Goal: Information Seeking & Learning: Compare options

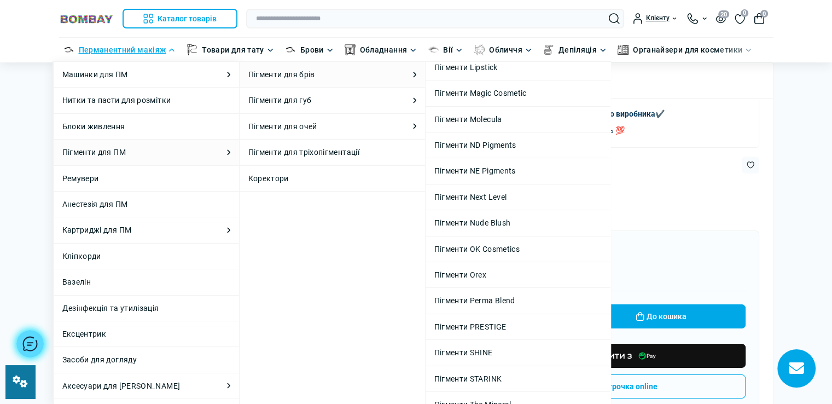
scroll to position [274, 0]
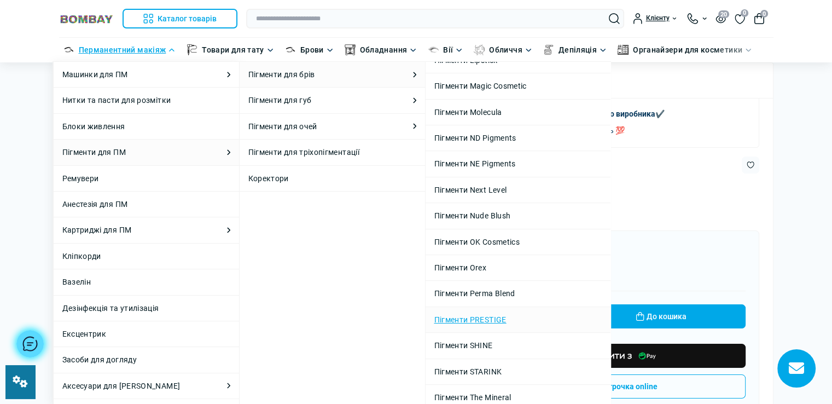
click at [498, 318] on link "Пігменти PRESTIGE" at bounding box center [517, 319] width 167 height 12
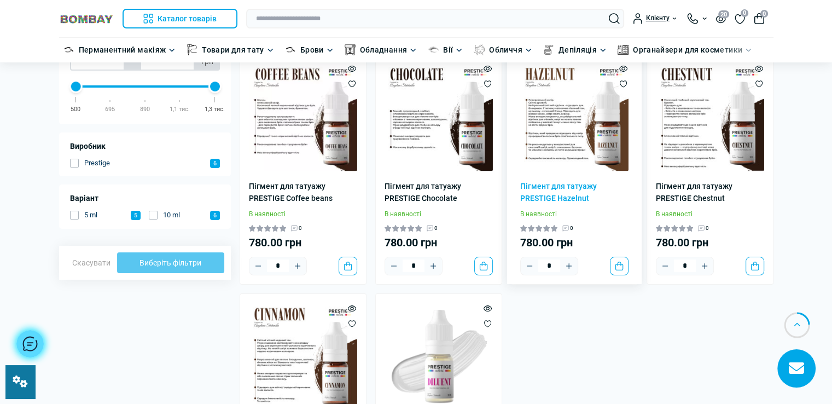
scroll to position [219, 0]
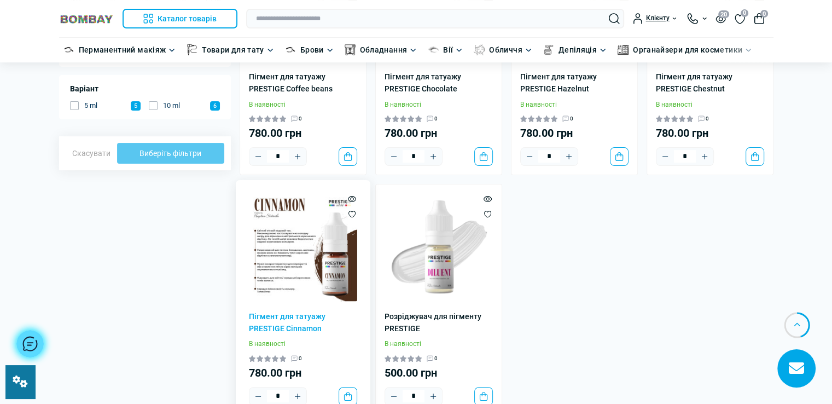
click at [282, 242] on img at bounding box center [303, 247] width 108 height 108
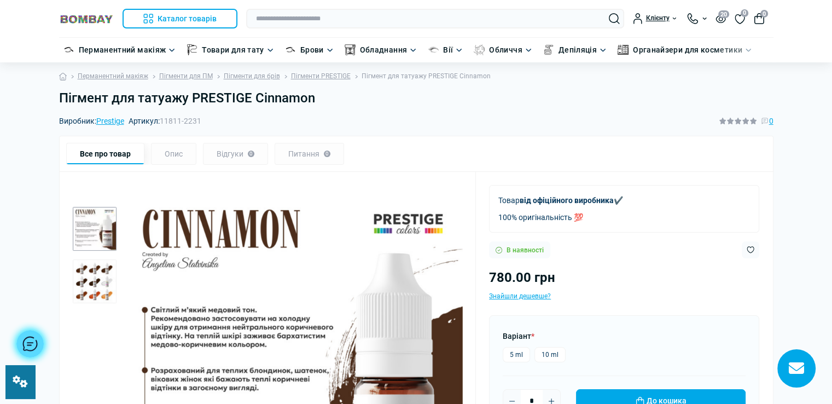
click at [320, 95] on h1 "Пігмент для татуажу PRESTIGE Cinnamon" at bounding box center [416, 98] width 715 height 16
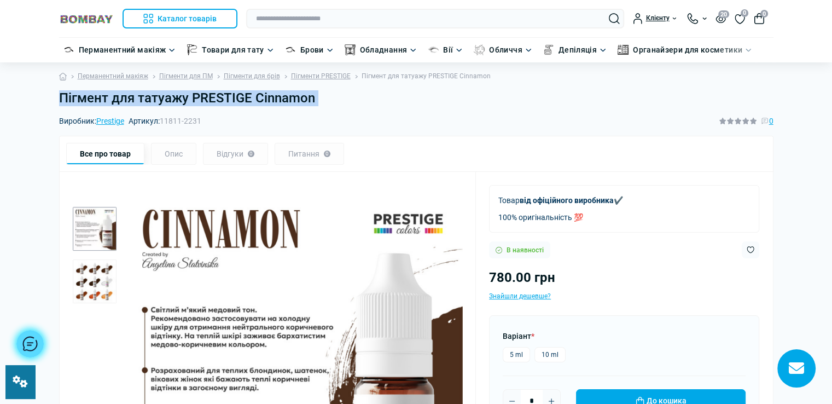
click at [320, 95] on h1 "Пігмент для татуажу PRESTIGE Cinnamon" at bounding box center [416, 98] width 715 height 16
click at [323, 77] on link "Пігменти PRESTIGE" at bounding box center [321, 76] width 60 height 10
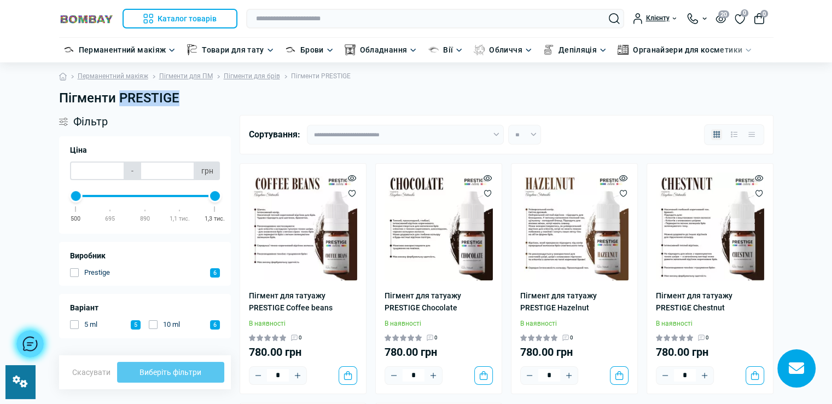
drag, startPoint x: 118, startPoint y: 97, endPoint x: 195, endPoint y: 101, distance: 76.7
click at [195, 101] on h1 "Пігменти PRESTIGE" at bounding box center [416, 98] width 715 height 16
copy h1 "PRESTIGE"
click at [300, 215] on img at bounding box center [303, 226] width 108 height 108
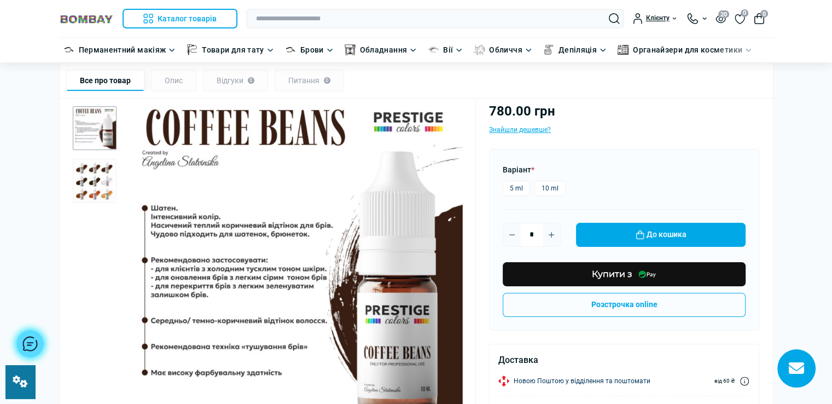
scroll to position [164, 0]
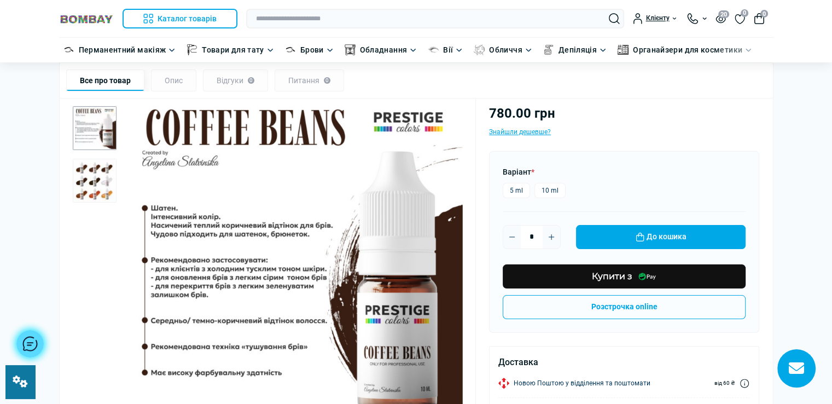
click at [100, 132] on img "1 / 2" at bounding box center [95, 128] width 44 height 44
click at [79, 184] on img "2 / 2" at bounding box center [95, 181] width 44 height 44
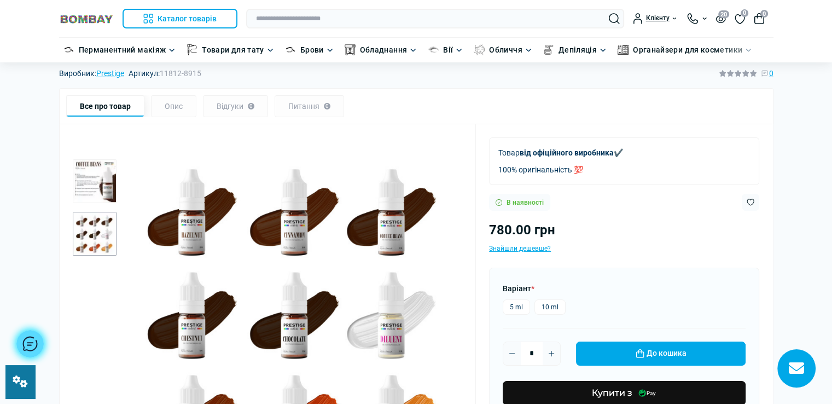
scroll to position [0, 0]
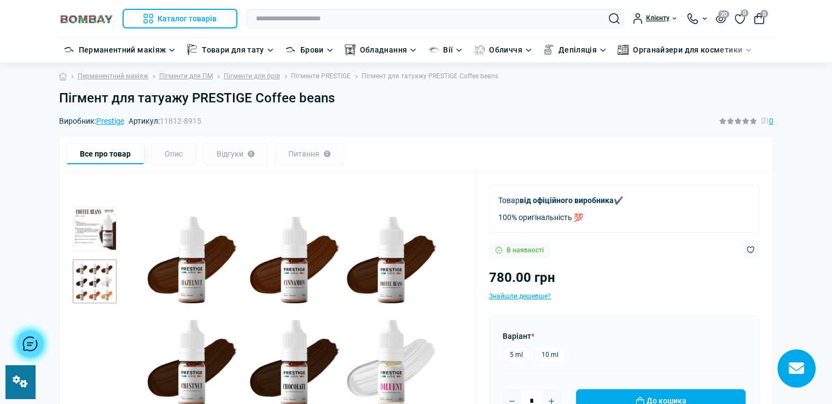
click at [320, 74] on link "Пігменти PRESTIGE" at bounding box center [321, 76] width 60 height 10
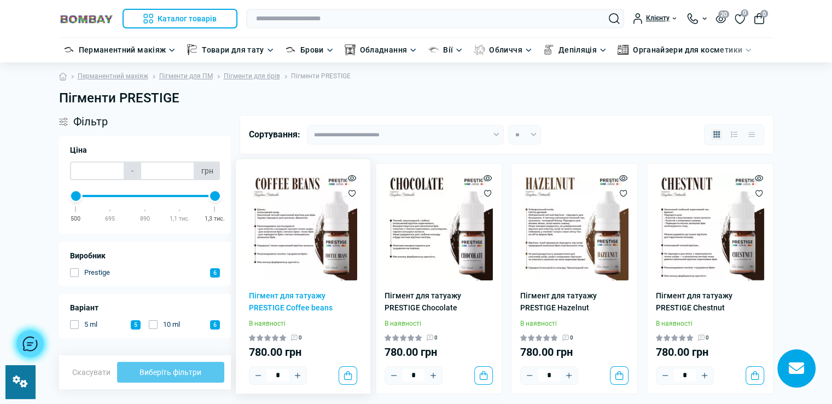
click at [297, 249] on img at bounding box center [303, 226] width 108 height 108
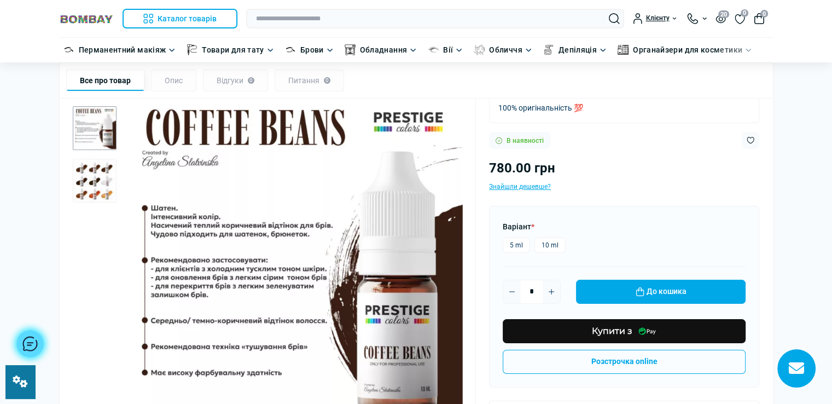
click at [98, 185] on img "2 / 2" at bounding box center [95, 181] width 44 height 44
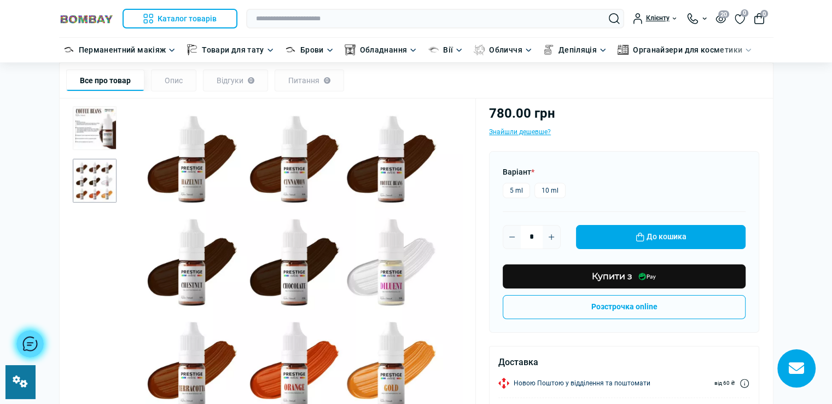
scroll to position [219, 0]
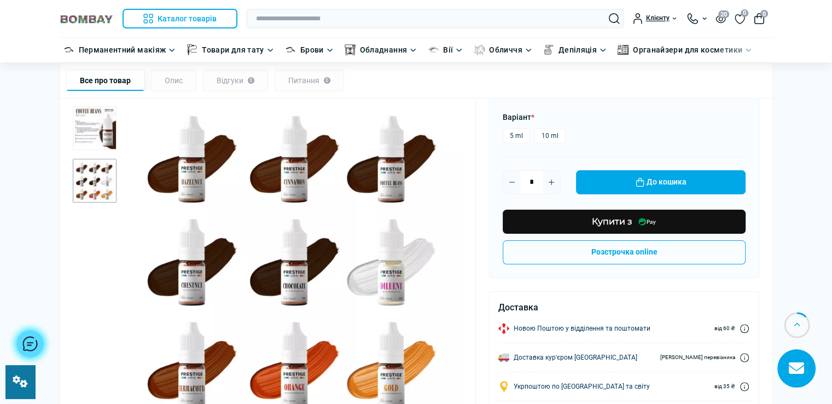
click at [265, 202] on img "2 / 2" at bounding box center [294, 262] width 338 height 338
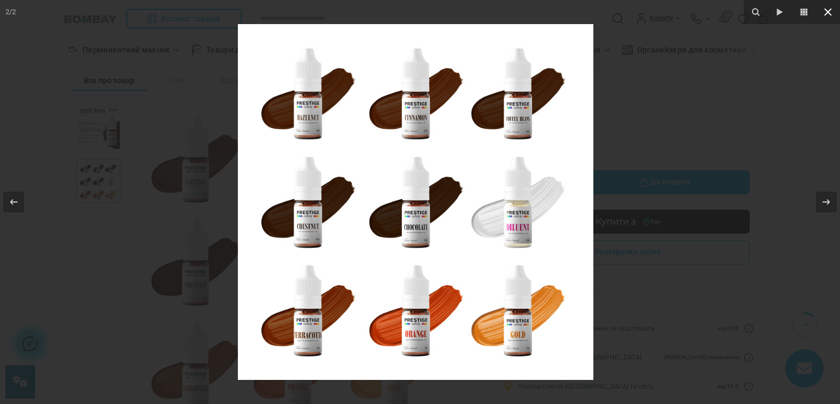
click at [822, 13] on icon at bounding box center [828, 11] width 13 height 13
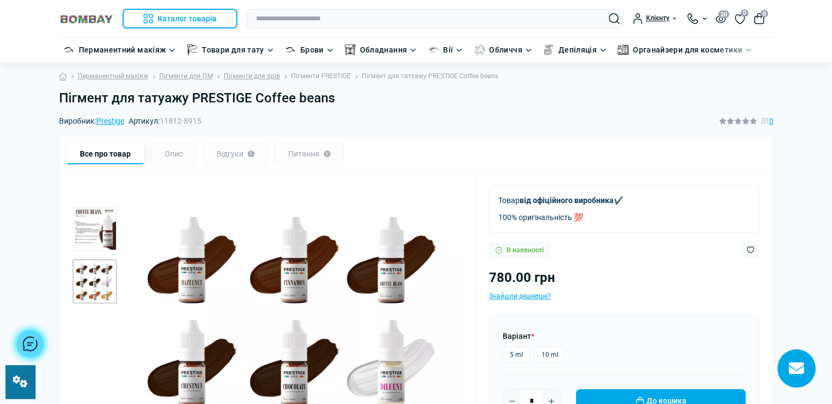
click at [323, 74] on link "Пігменти PRESTIGE" at bounding box center [321, 76] width 60 height 10
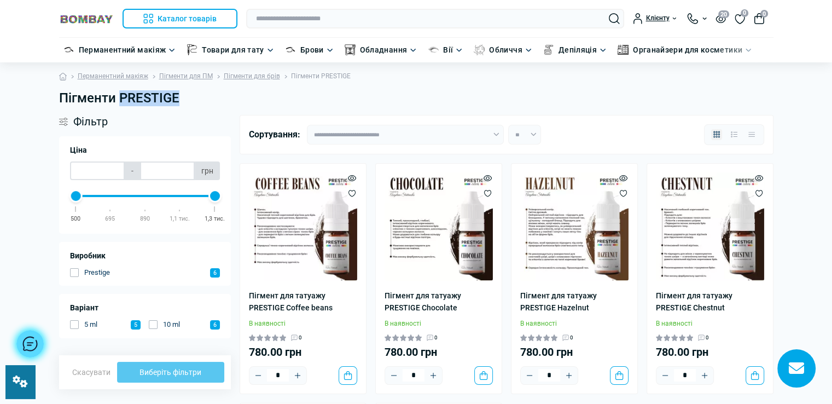
drag, startPoint x: 121, startPoint y: 97, endPoint x: 181, endPoint y: 99, distance: 59.1
click at [181, 99] on h1 "Пігменти PRESTIGE" at bounding box center [416, 98] width 715 height 16
copy h1 "PRESTIGE"
click at [268, 21] on input "text" at bounding box center [435, 19] width 378 height 20
paste input "********"
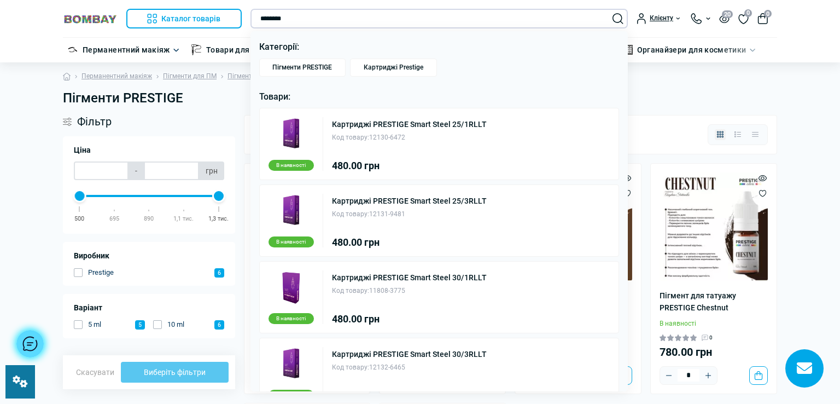
type input "********"
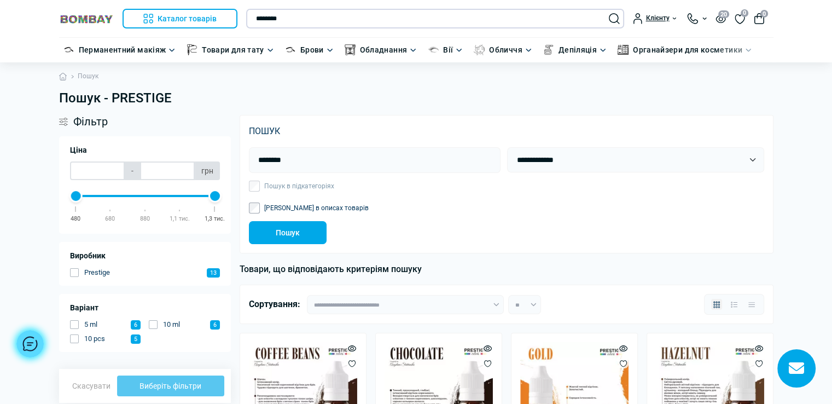
click at [255, 16] on input "********" at bounding box center [435, 19] width 378 height 20
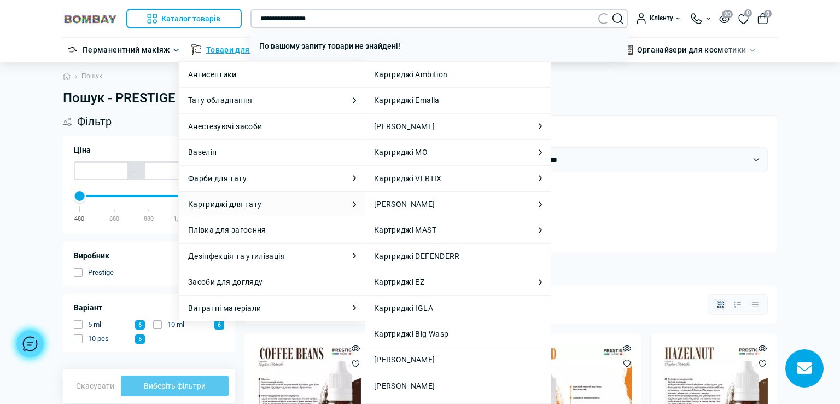
type input "**********"
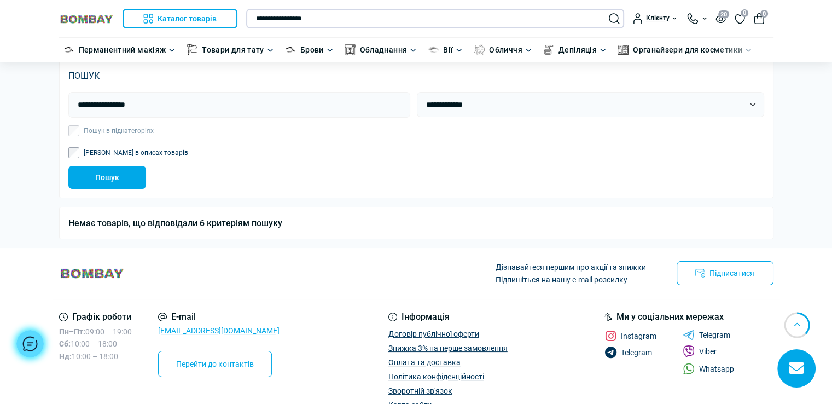
click at [282, 22] on input "**********" at bounding box center [435, 19] width 378 height 20
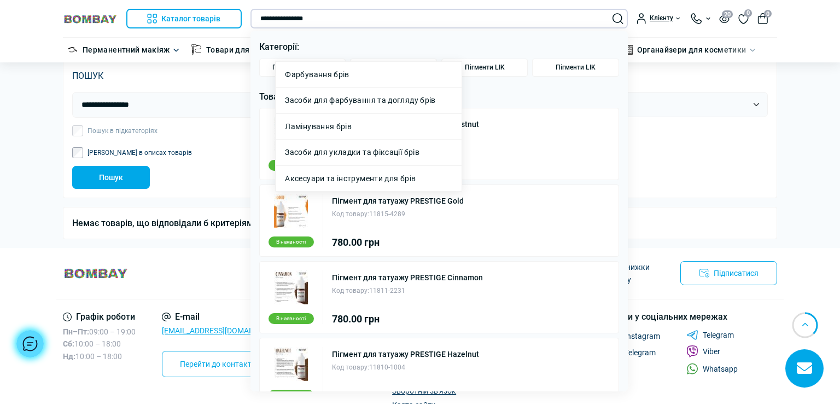
type input "**********"
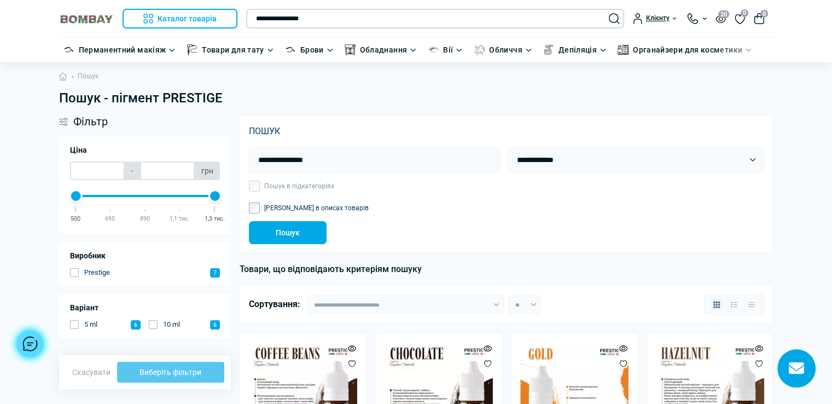
click at [350, 18] on input "**********" at bounding box center [435, 19] width 378 height 20
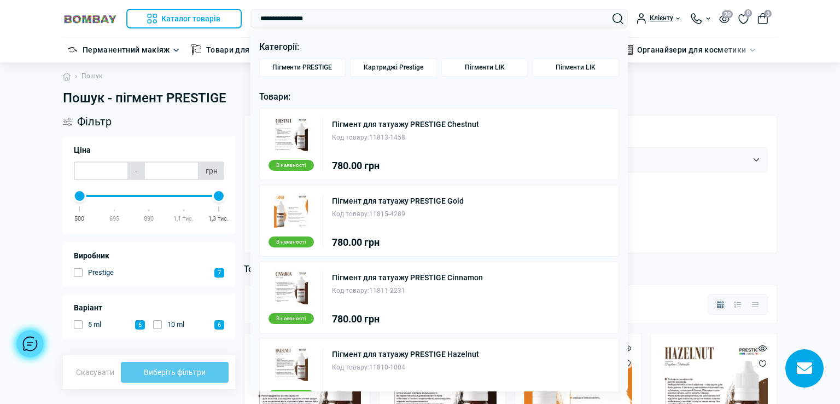
click at [709, 228] on div at bounding box center [420, 202] width 840 height 404
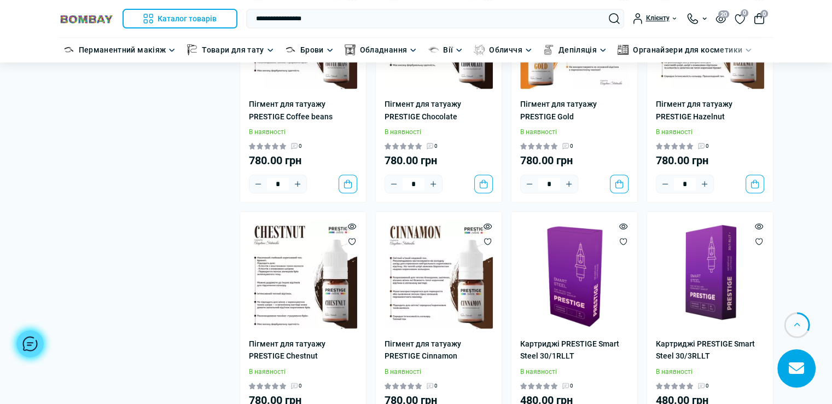
scroll to position [143, 0]
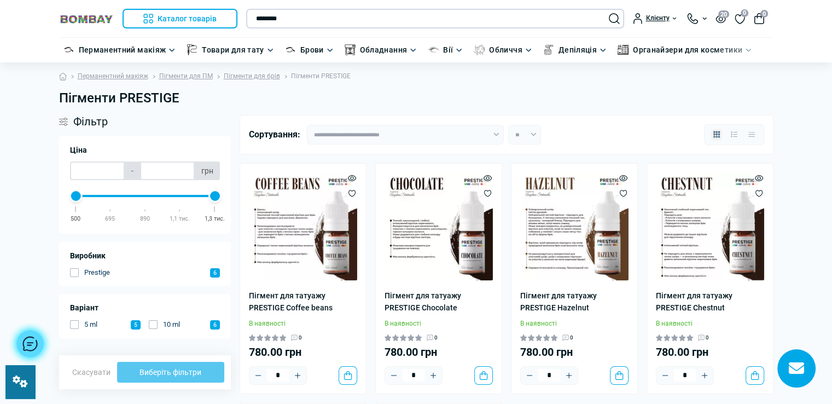
click at [256, 22] on input "********" at bounding box center [435, 19] width 378 height 20
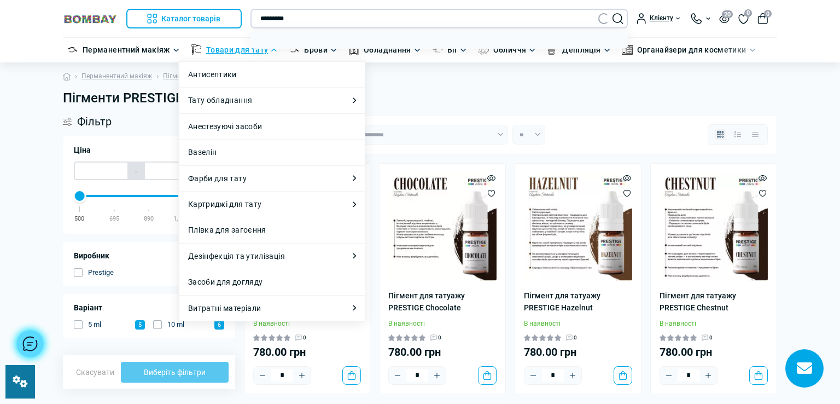
type input "********"
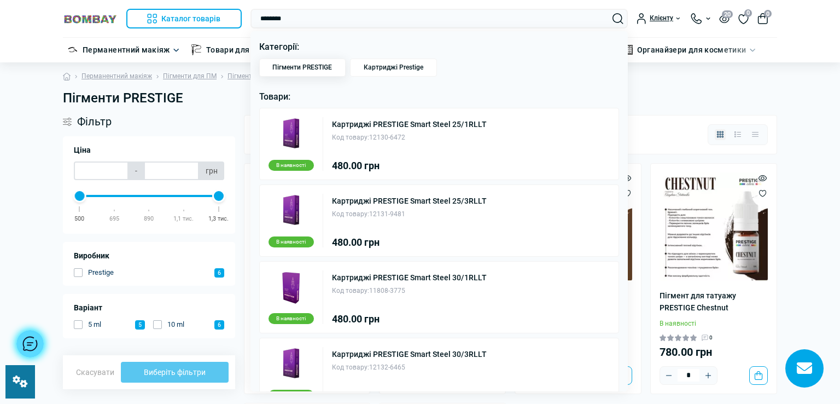
click at [298, 64] on span "Пігменти PRESTIGE" at bounding box center [302, 67] width 60 height 8
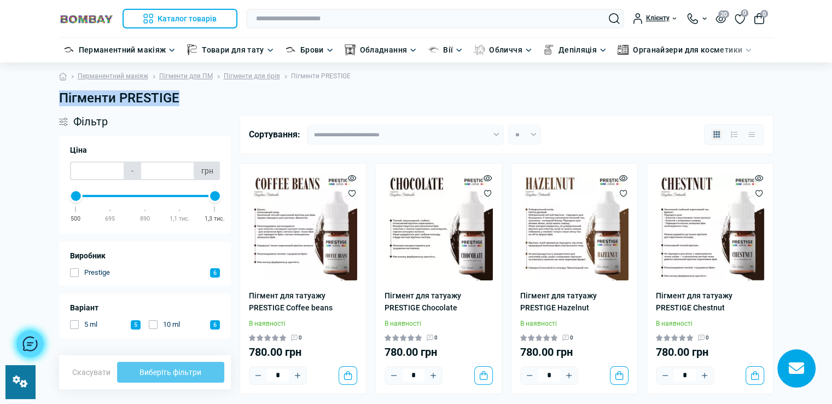
drag, startPoint x: 57, startPoint y: 96, endPoint x: 199, endPoint y: 99, distance: 142.3
click at [199, 99] on div "Пігменти PRESTIGE" at bounding box center [417, 102] width 728 height 25
copy h1 "Пігменти PRESTIGE"
click at [301, 9] on header "Каталог товарів Каталог товарів Перманентний макіяж Каталог товарів Обладнання …" at bounding box center [416, 31] width 832 height 62
click at [295, 14] on input "text" at bounding box center [435, 19] width 378 height 20
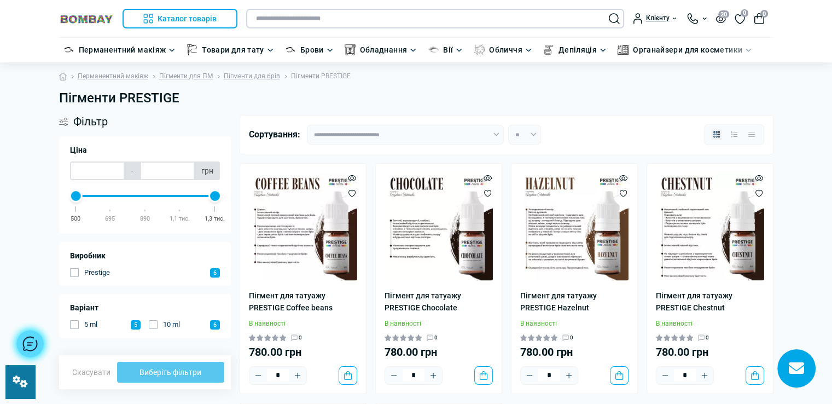
paste input "**********"
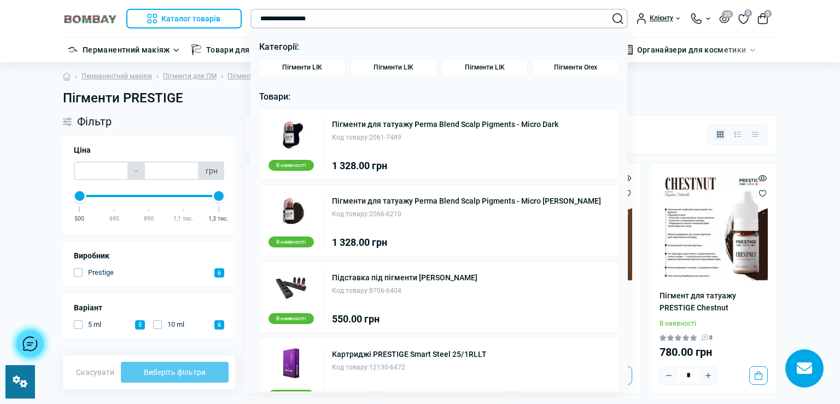
click at [284, 22] on input "**********" at bounding box center [440, 19] width 378 height 20
type input "**********"
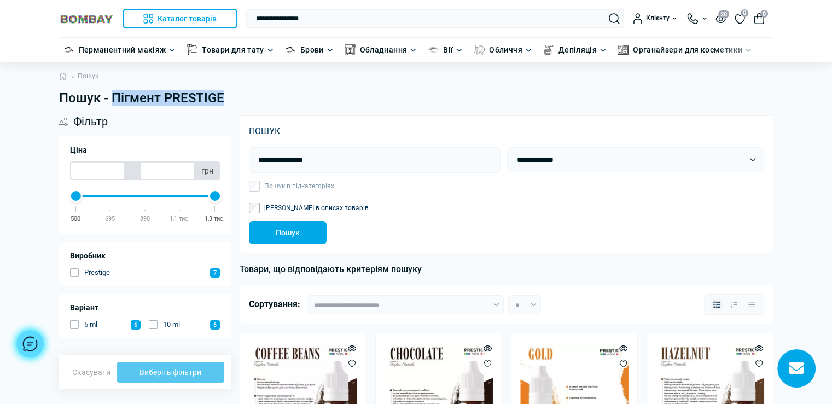
drag, startPoint x: 113, startPoint y: 99, endPoint x: 231, endPoint y: 92, distance: 118.4
click at [231, 92] on h1 "Пошук - Пігмент PRESTIGE" at bounding box center [416, 98] width 715 height 16
copy h1 "Пігмент PRESTIGE"
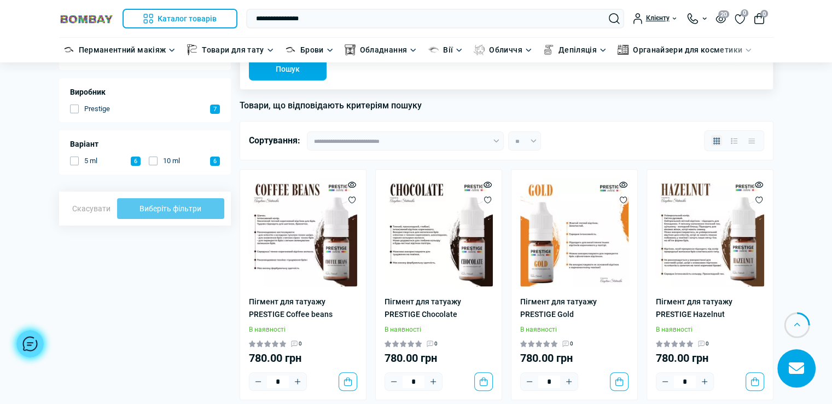
scroll to position [164, 0]
click at [284, 248] on img at bounding box center [303, 232] width 108 height 108
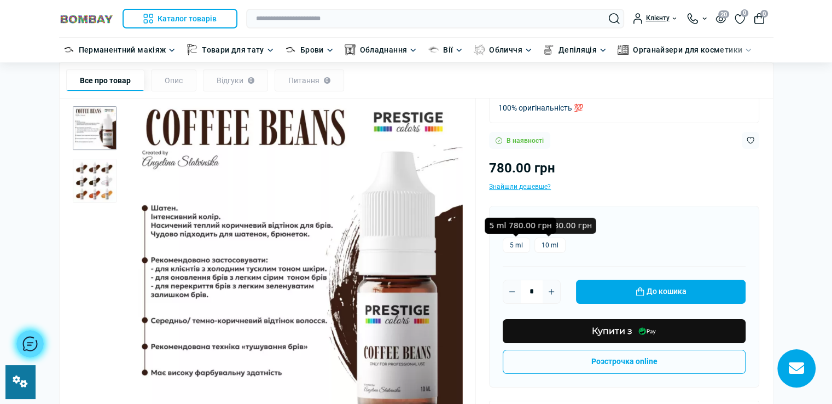
click at [519, 241] on label "5 ml" at bounding box center [516, 244] width 27 height 15
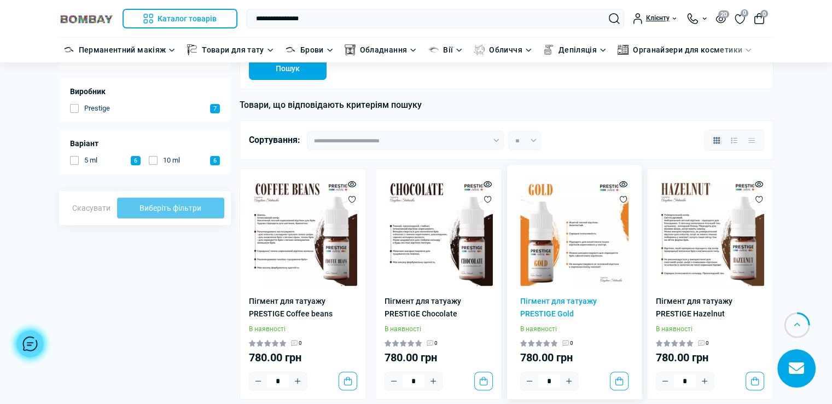
click at [590, 243] on img at bounding box center [574, 232] width 108 height 108
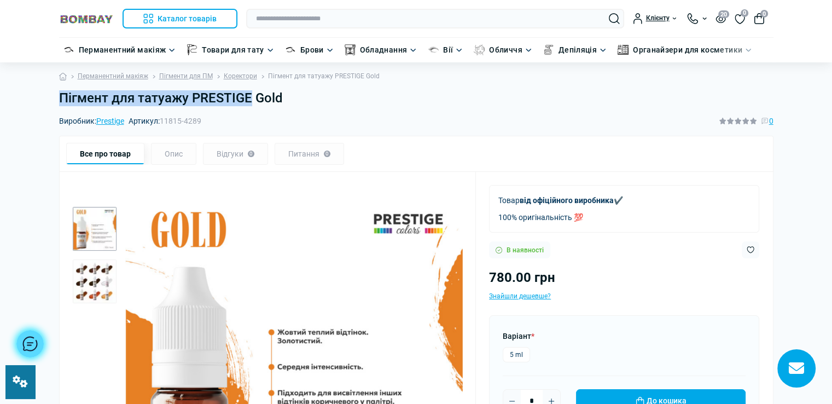
drag, startPoint x: 59, startPoint y: 96, endPoint x: 249, endPoint y: 97, distance: 189.8
click at [249, 97] on h1 "Пігмент для татуажу PRESTIGE Gold" at bounding box center [416, 98] width 715 height 16
copy h1 "Пігмент для татуажу PRESTIGE"
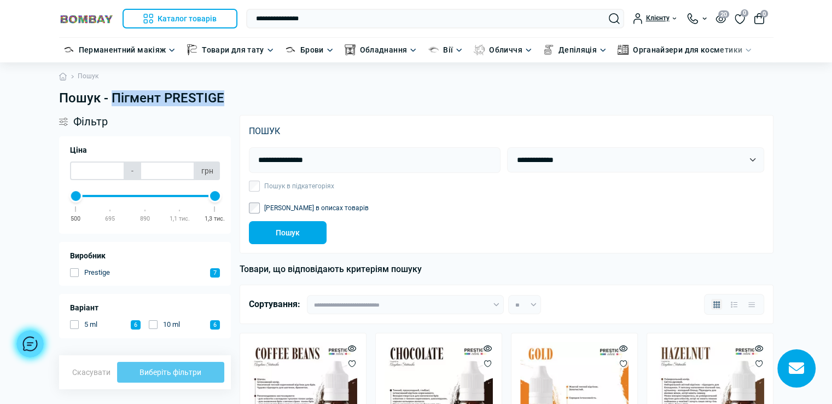
drag, startPoint x: 114, startPoint y: 98, endPoint x: 245, endPoint y: 104, distance: 131.4
click at [245, 104] on h1 "Пошук - Пігмент PRESTIGE" at bounding box center [416, 98] width 715 height 16
copy h1 "Пігмент PRESTIGE"
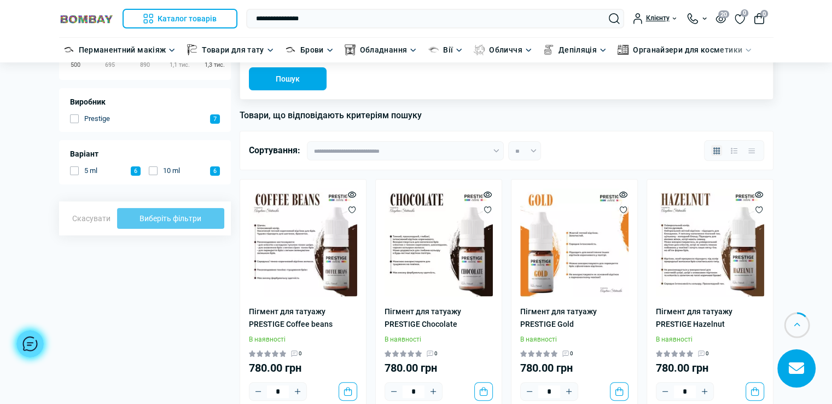
scroll to position [164, 0]
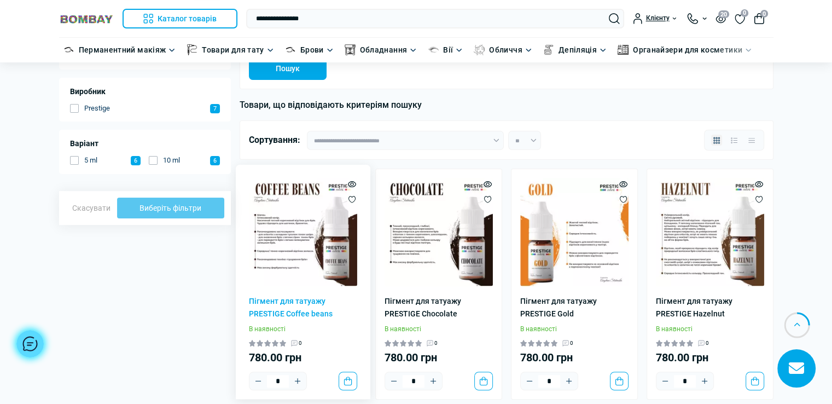
click at [293, 231] on img at bounding box center [303, 232] width 108 height 108
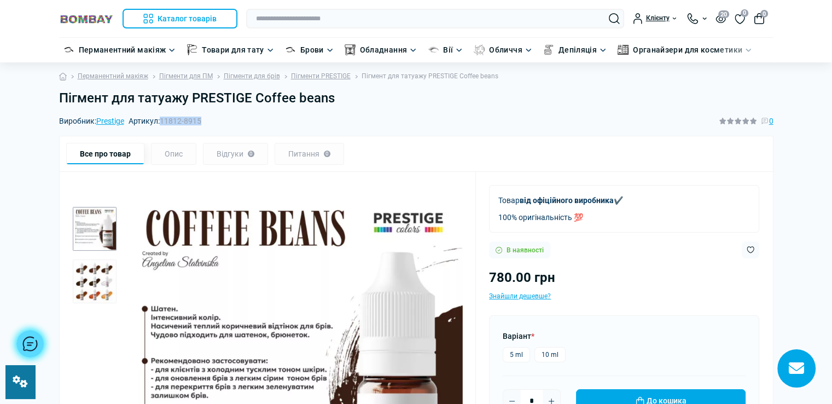
drag, startPoint x: 162, startPoint y: 120, endPoint x: 214, endPoint y: 115, distance: 52.8
click at [214, 115] on div "Виробник: Prestige Артикул: 11812-8915 0" at bounding box center [416, 121] width 715 height 12
copy span "11812-8915"
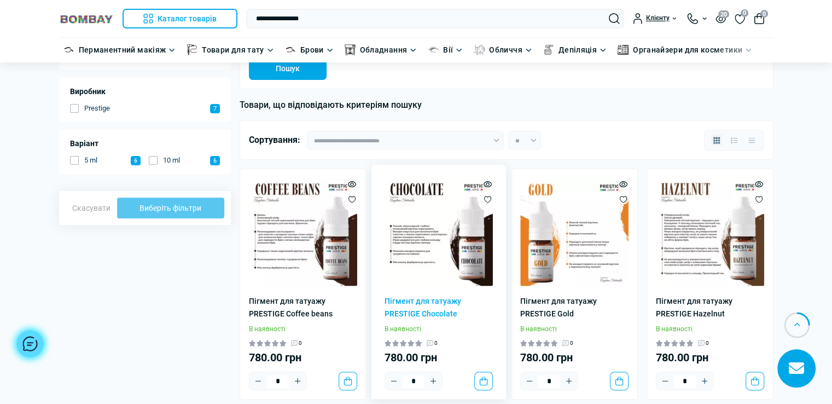
scroll to position [164, 0]
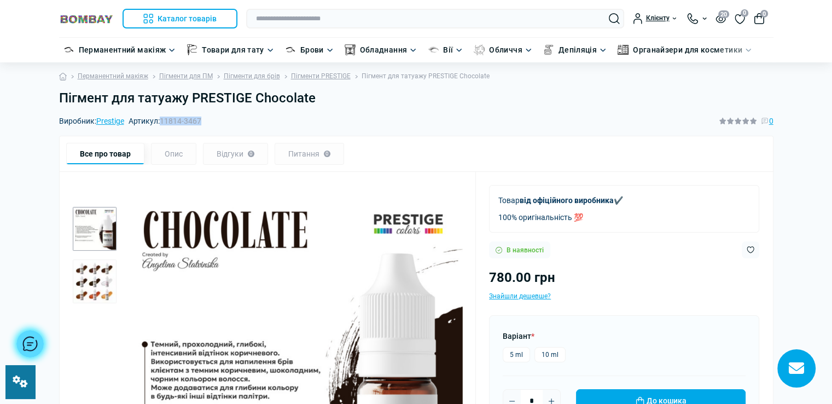
drag, startPoint x: 162, startPoint y: 123, endPoint x: 214, endPoint y: 126, distance: 52.6
click at [214, 126] on div "Виробник: Prestige Артикул: 11814-3467 0" at bounding box center [416, 121] width 715 height 12
copy span "11814-3467"
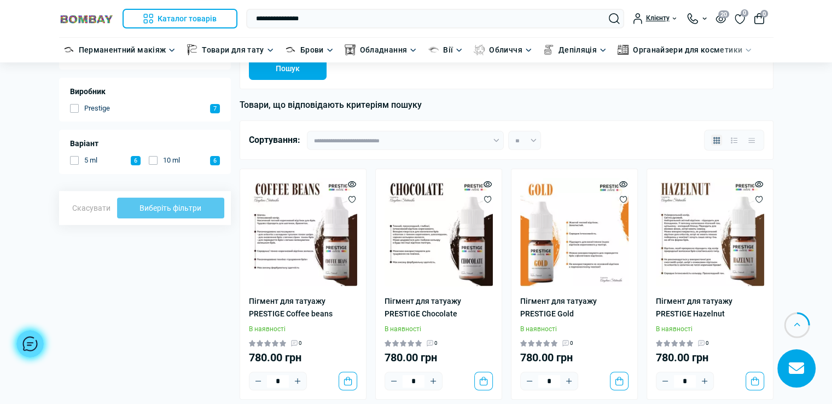
scroll to position [164, 0]
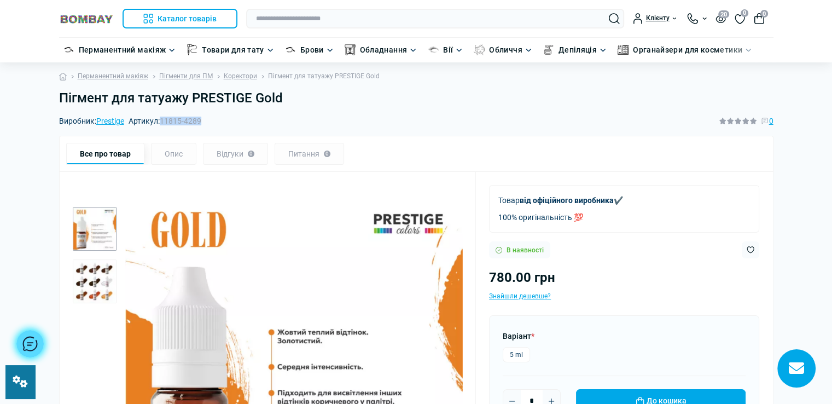
drag, startPoint x: 162, startPoint y: 120, endPoint x: 215, endPoint y: 122, distance: 52.6
click at [215, 122] on div "Виробник: Prestige Артикул: 11815-4289 0" at bounding box center [416, 121] width 715 height 12
copy span "11815-4289"
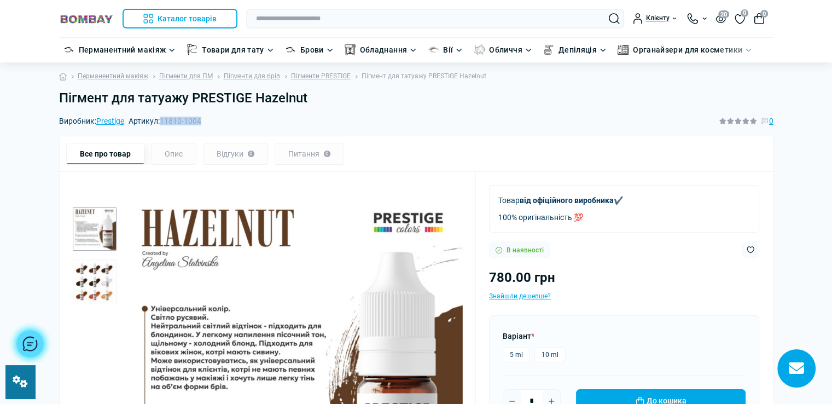
drag, startPoint x: 164, startPoint y: 124, endPoint x: 205, endPoint y: 127, distance: 41.7
click at [205, 127] on div "Виробник: Prestige Артикул: 11810-1004 0" at bounding box center [416, 121] width 715 height 12
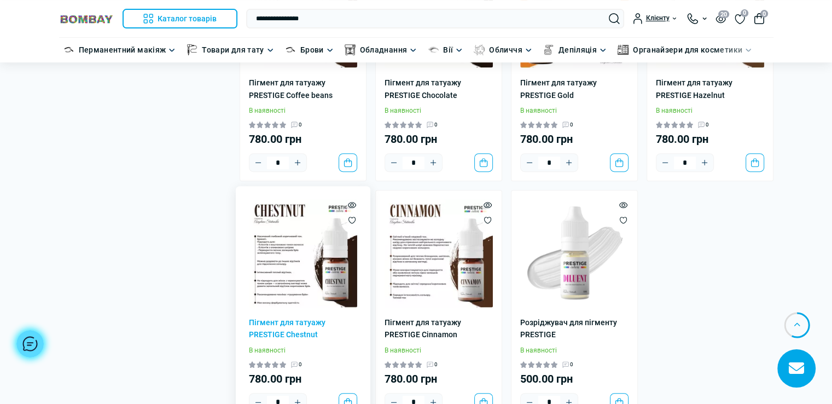
scroll to position [383, 0]
click at [294, 245] on img at bounding box center [303, 253] width 108 height 108
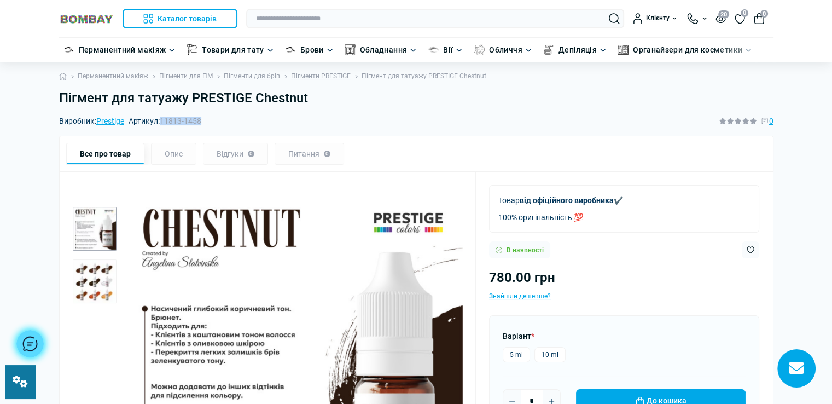
drag, startPoint x: 164, startPoint y: 120, endPoint x: 217, endPoint y: 125, distance: 53.4
click at [217, 125] on div "Виробник: Prestige Артикул: 11813-1458 0" at bounding box center [416, 121] width 715 height 12
copy span "11813-1458"
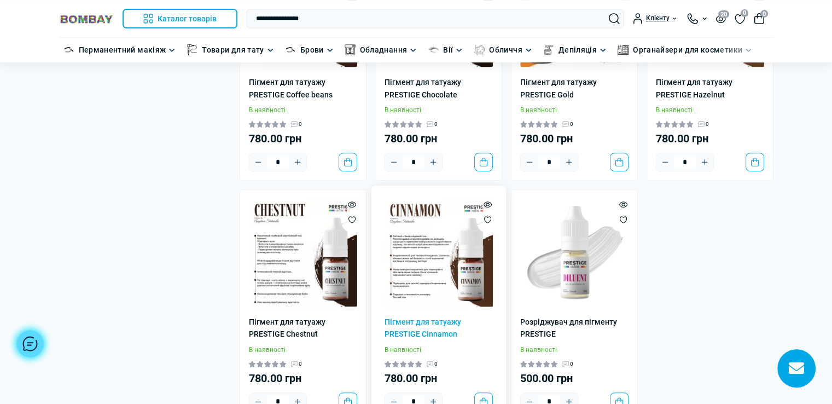
scroll to position [383, 0]
click at [431, 265] on img at bounding box center [439, 253] width 108 height 108
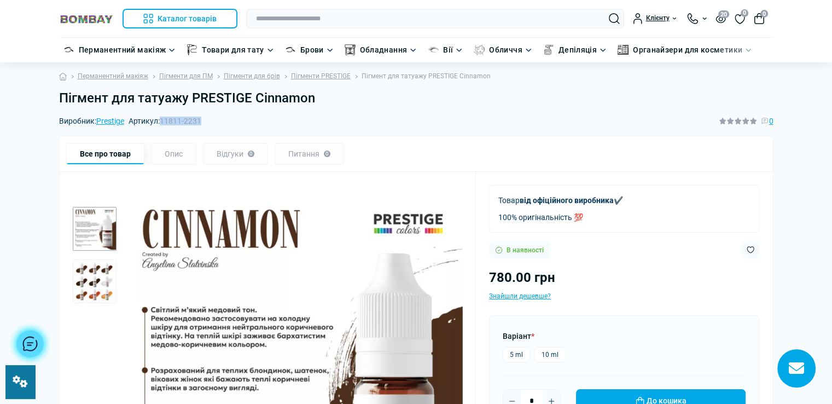
drag, startPoint x: 164, startPoint y: 119, endPoint x: 218, endPoint y: 123, distance: 53.8
click at [218, 123] on div "Виробник: Prestige Артикул: 11811-2231 0" at bounding box center [416, 121] width 715 height 12
copy span "11811-2231"
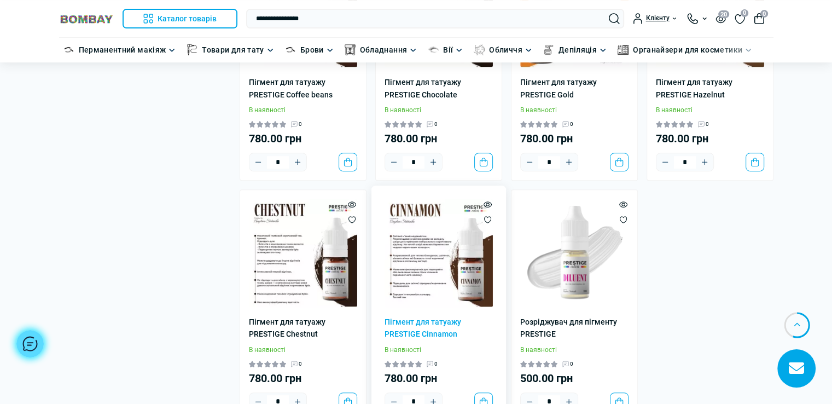
scroll to position [328, 0]
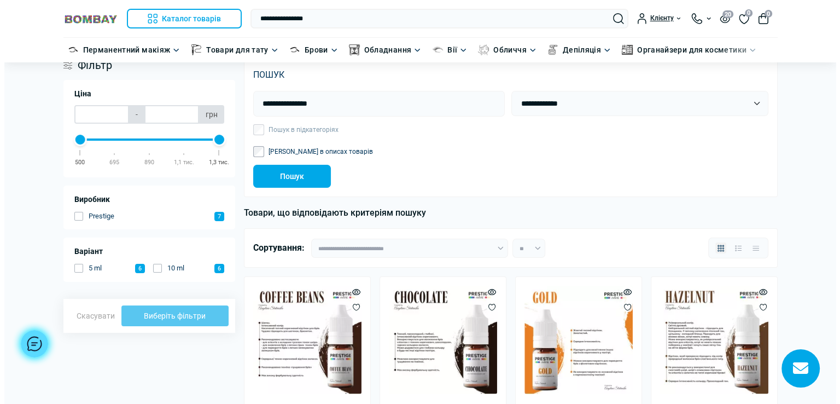
scroll to position [55, 0]
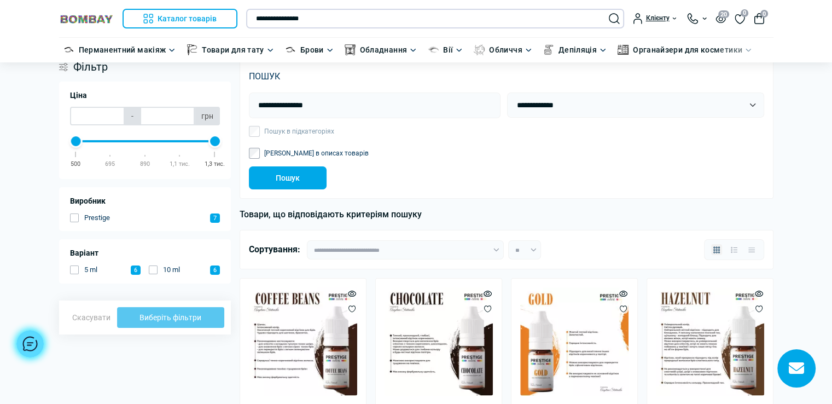
click at [284, 22] on input "**********" at bounding box center [435, 19] width 378 height 20
drag, startPoint x: 282, startPoint y: 19, endPoint x: 287, endPoint y: 29, distance: 11.0
click at [282, 19] on input "**********" at bounding box center [435, 19] width 378 height 20
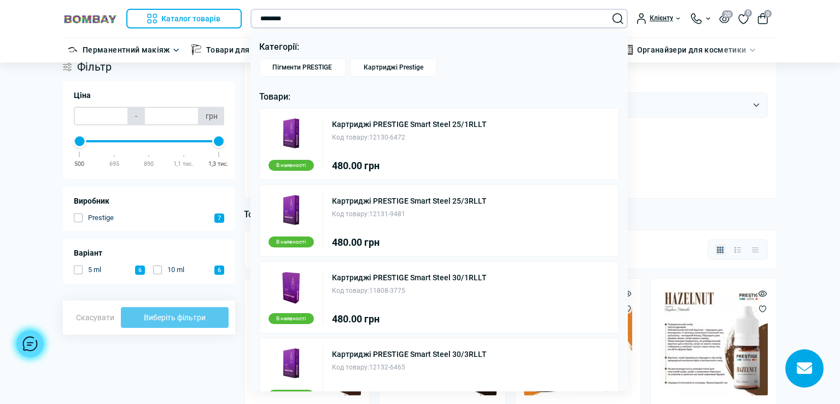
type input "********"
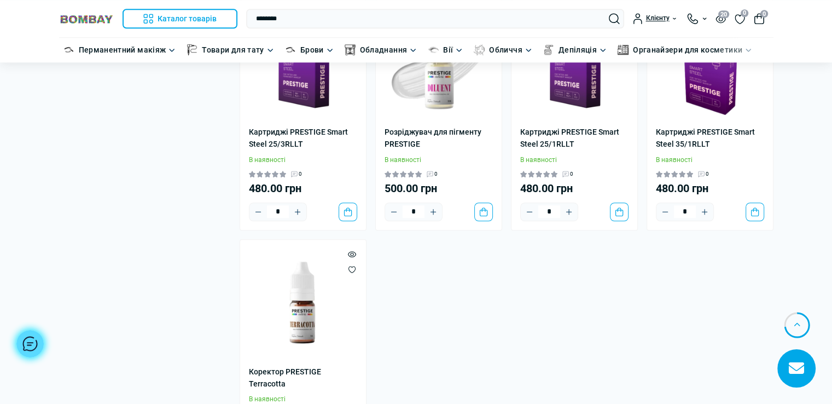
scroll to position [930, 0]
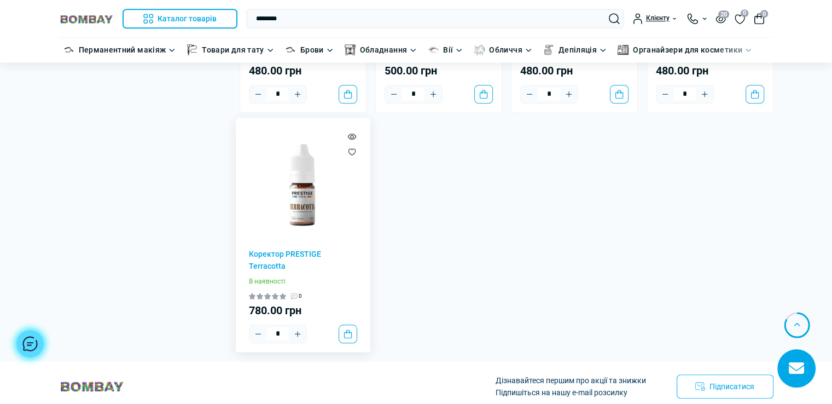
click at [311, 206] on img at bounding box center [303, 185] width 108 height 108
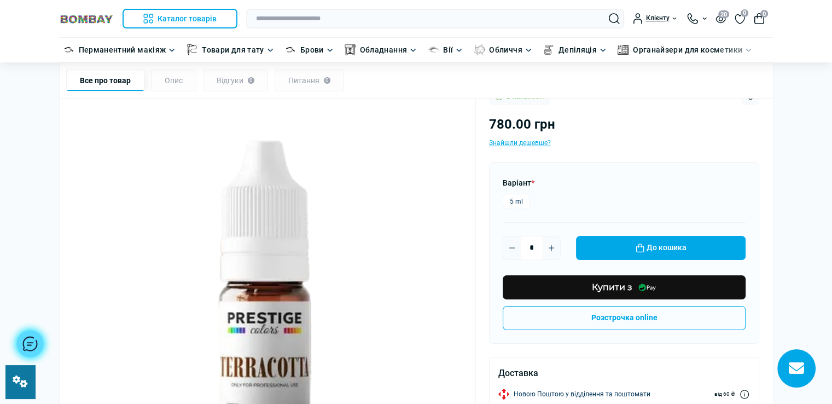
scroll to position [55, 0]
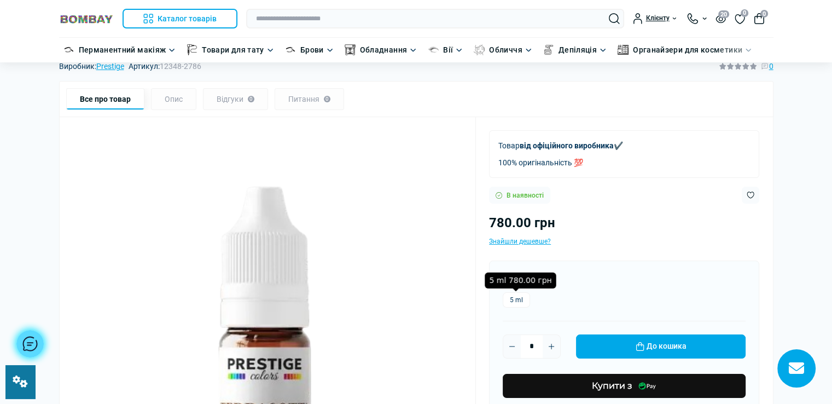
click at [521, 297] on label "5 ml" at bounding box center [516, 299] width 27 height 15
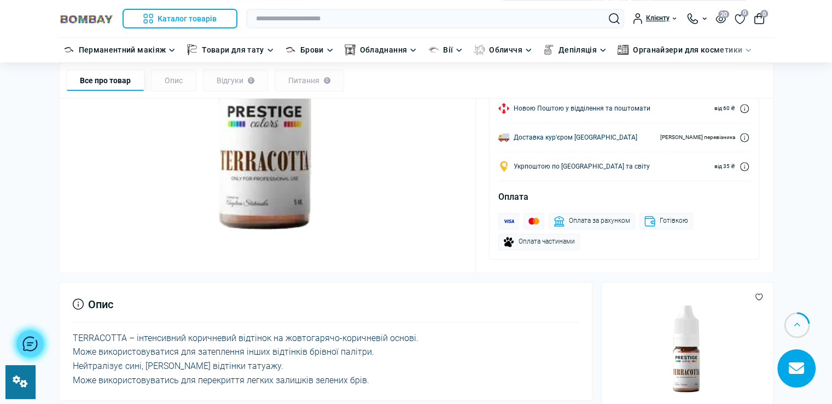
scroll to position [492, 0]
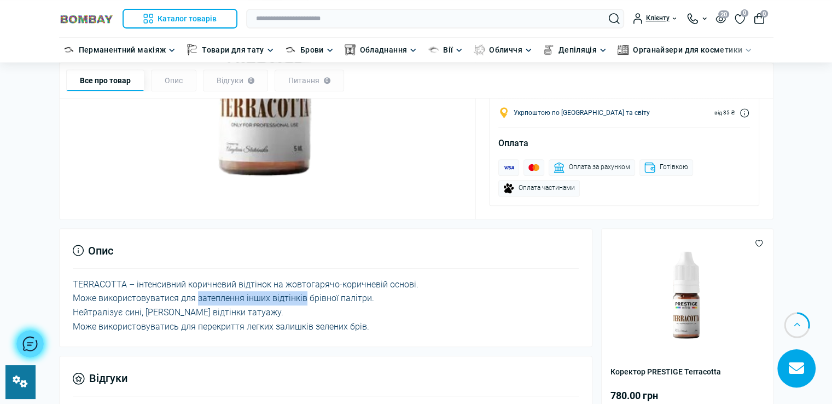
drag, startPoint x: 196, startPoint y: 298, endPoint x: 303, endPoint y: 294, distance: 107.3
click at [303, 294] on div "TERRACOTTA – інтенсивний коричневий відтінок на жовтогарячо-коричневій основі. …" at bounding box center [326, 305] width 507 height 56
copy div "затеплення інших відтінків"
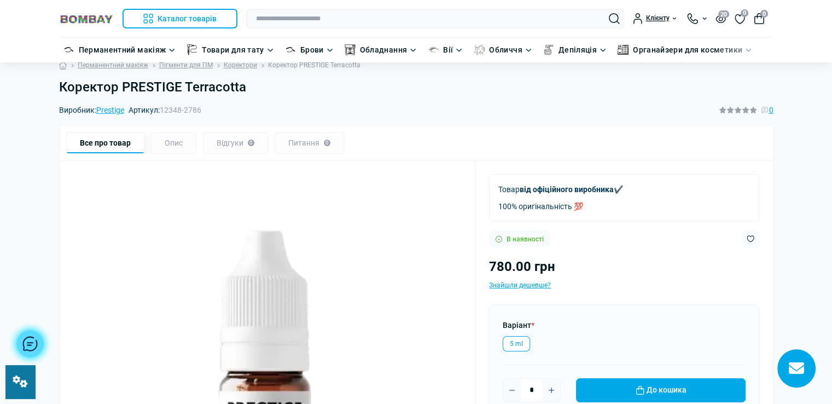
scroll to position [0, 0]
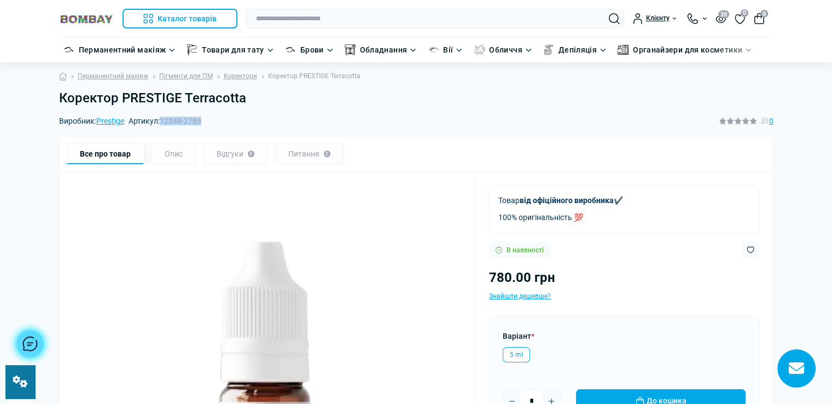
drag, startPoint x: 164, startPoint y: 123, endPoint x: 208, endPoint y: 121, distance: 44.3
click at [208, 121] on div "Виробник: Prestige Артикул: 12348-2786 0" at bounding box center [416, 121] width 715 height 12
copy span "12348-2786"
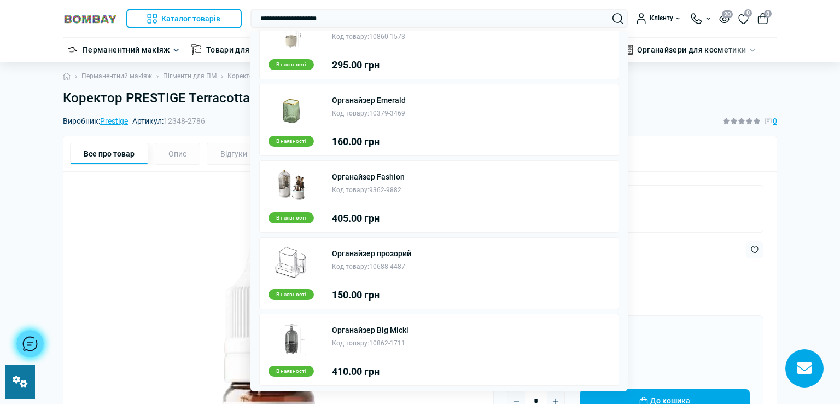
scroll to position [340, 0]
type input "**********"
click at [378, 260] on div "Код товару: 10688-4487" at bounding box center [371, 265] width 79 height 10
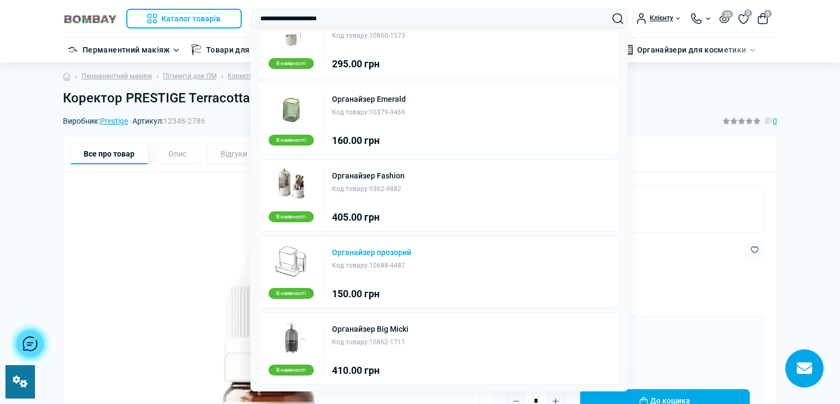
click at [362, 248] on link "Органайзер прозорий" at bounding box center [371, 252] width 79 height 8
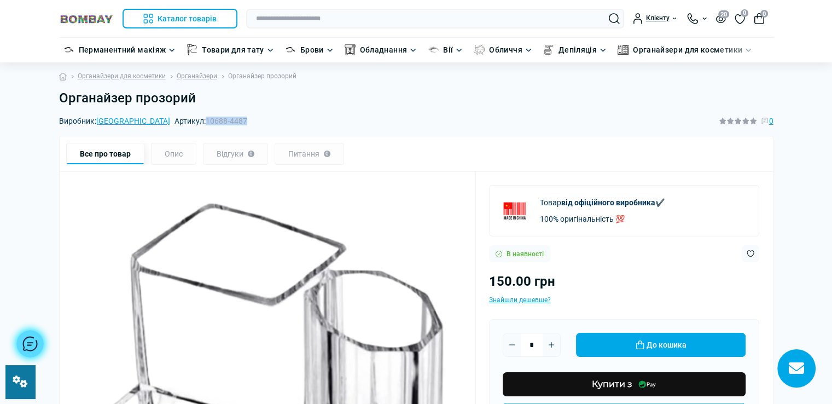
drag, startPoint x: 156, startPoint y: 123, endPoint x: 204, endPoint y: 119, distance: 48.3
click at [204, 119] on div "Виробник: China Артикул: 10688-4487 0" at bounding box center [416, 121] width 715 height 12
copy span "10688-4487"
